Goal: Task Accomplishment & Management: Manage account settings

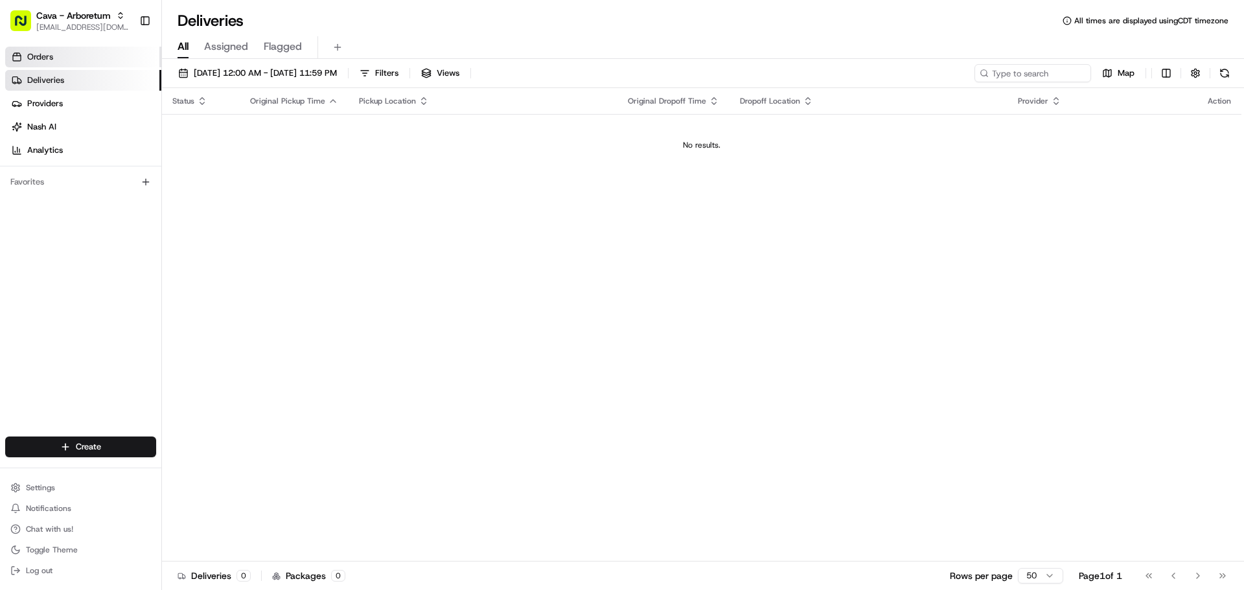
click at [117, 62] on link "Orders" at bounding box center [83, 57] width 156 height 21
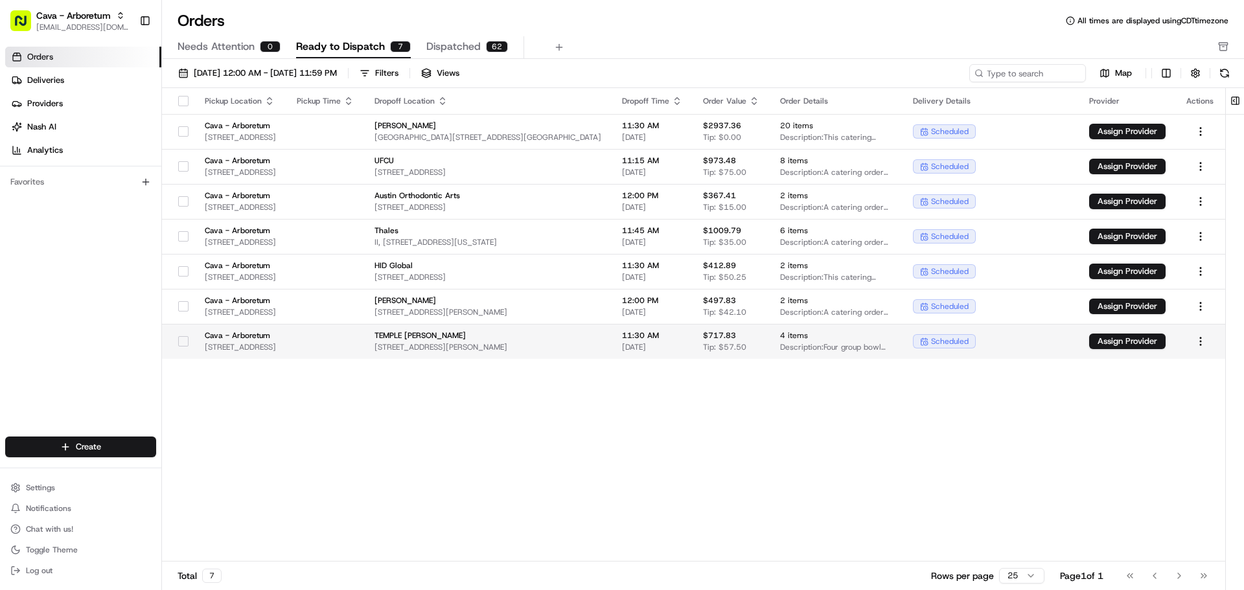
click at [178, 343] on button "button" at bounding box center [183, 341] width 10 height 10
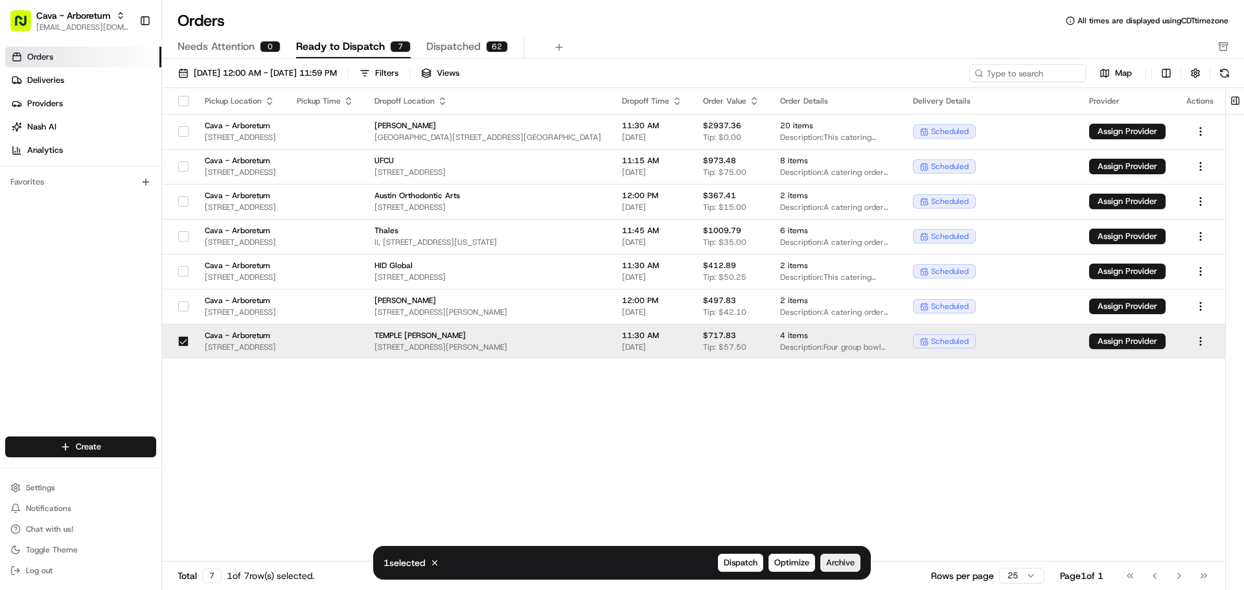
click at [842, 563] on span "Archive" at bounding box center [840, 563] width 29 height 12
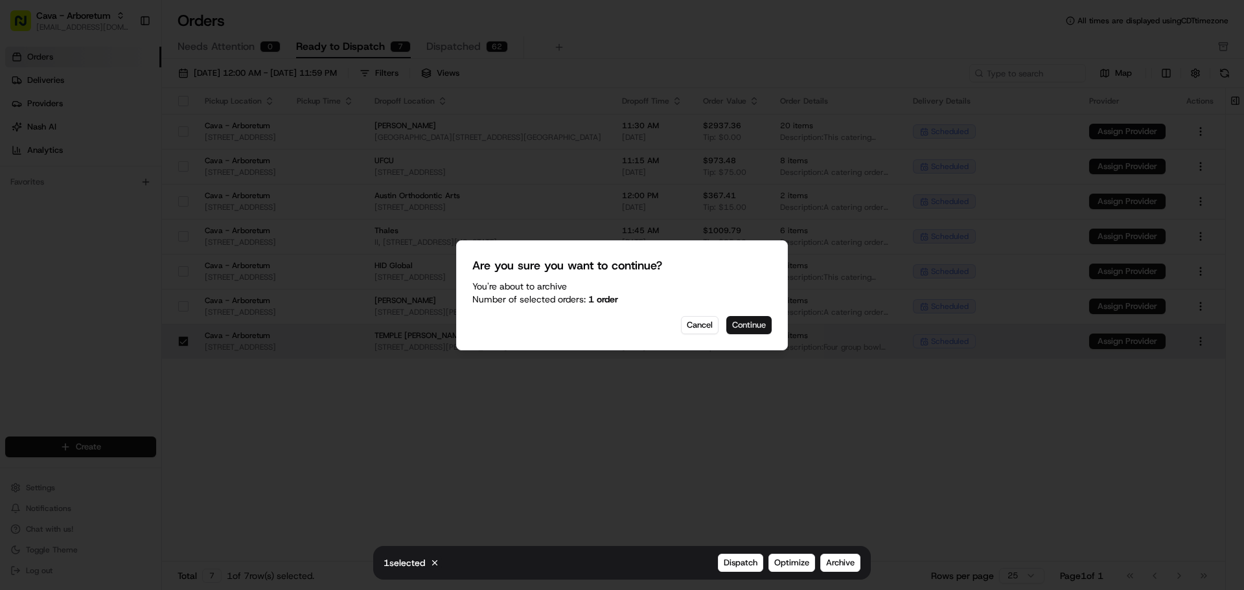
click at [751, 323] on button "Continue" at bounding box center [748, 325] width 45 height 18
